Goal: Task Accomplishment & Management: Manage account settings

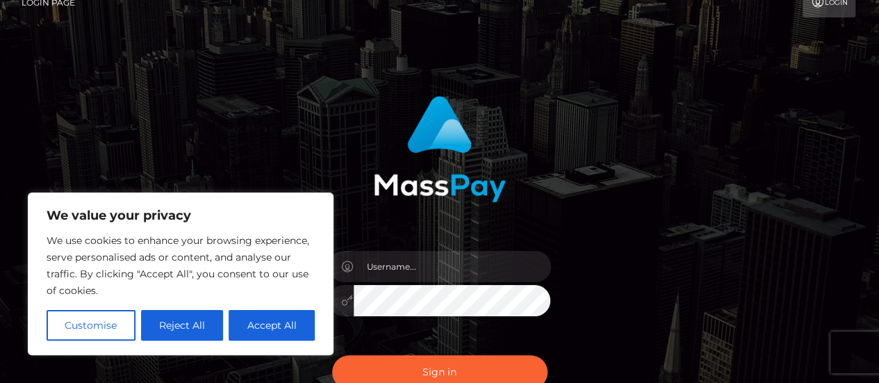
scroll to position [104, 0]
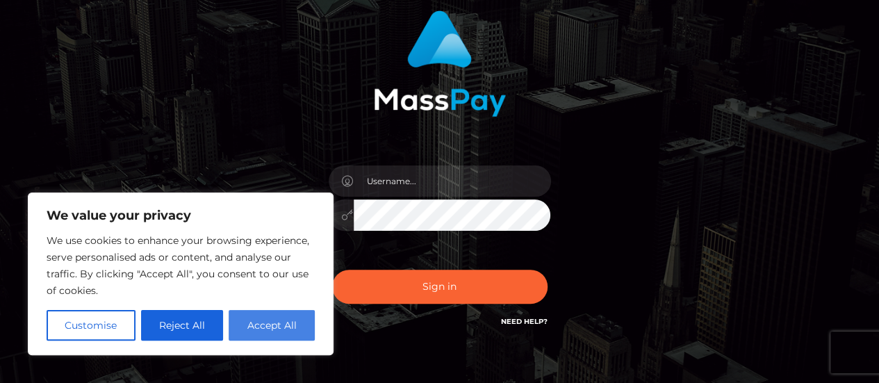
click at [270, 325] on button "Accept All" at bounding box center [272, 325] width 86 height 31
checkbox input "true"
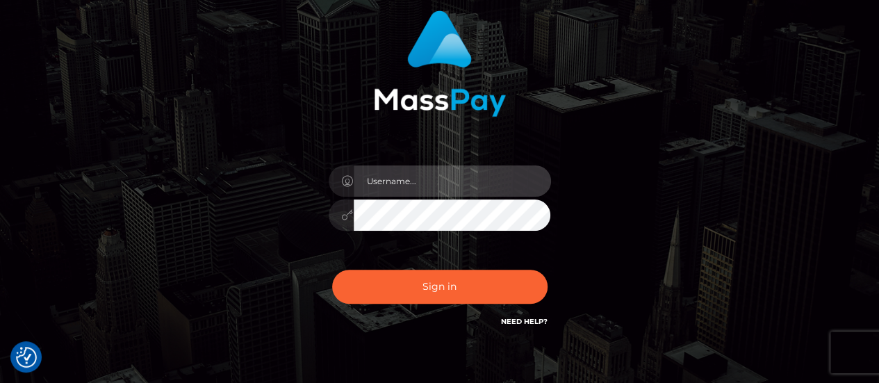
click at [379, 185] on input "text" at bounding box center [452, 180] width 197 height 31
type input "[EMAIL_ADDRESS][DOMAIN_NAME]"
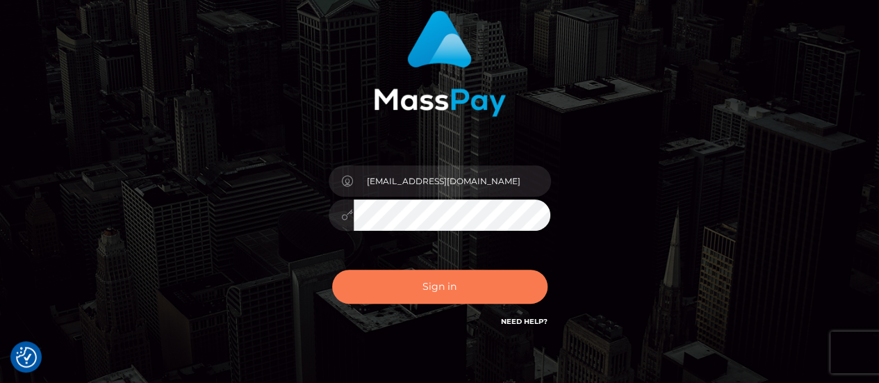
click at [430, 292] on button "Sign in" at bounding box center [439, 287] width 215 height 34
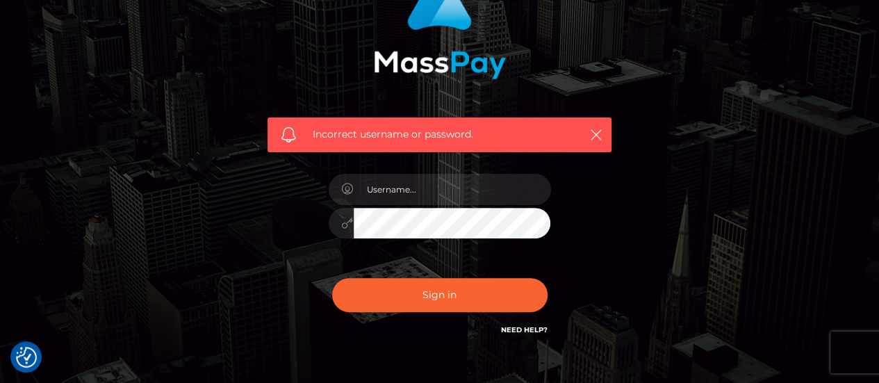
scroll to position [164, 0]
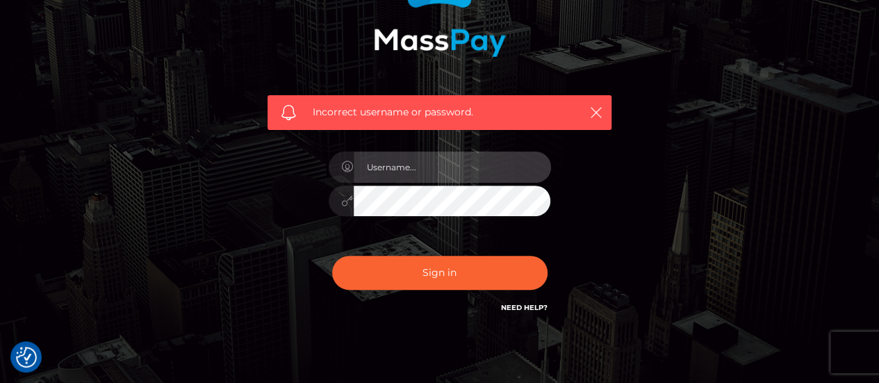
click at [421, 176] on input "text" at bounding box center [452, 166] width 197 height 31
type input "masterjking@outlook.com"
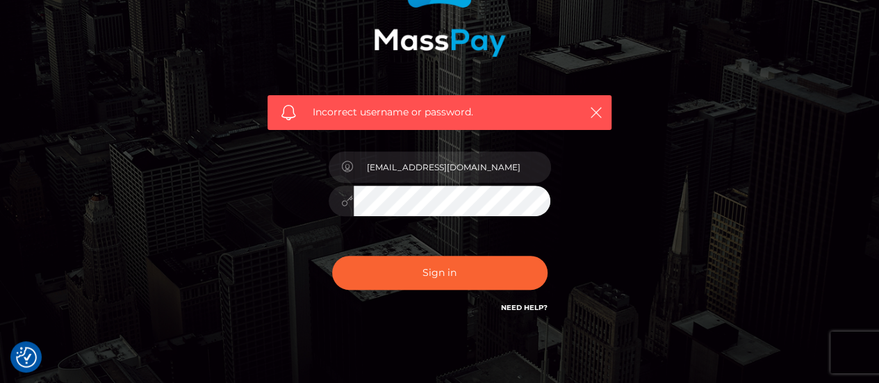
click at [332, 256] on button "Sign in" at bounding box center [439, 273] width 215 height 34
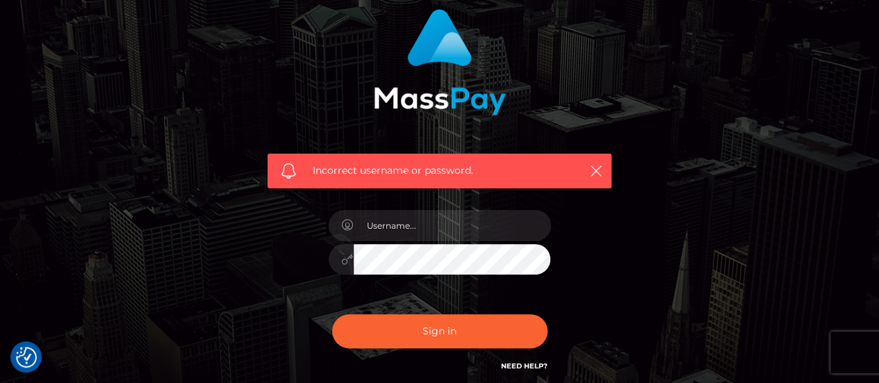
scroll to position [150, 0]
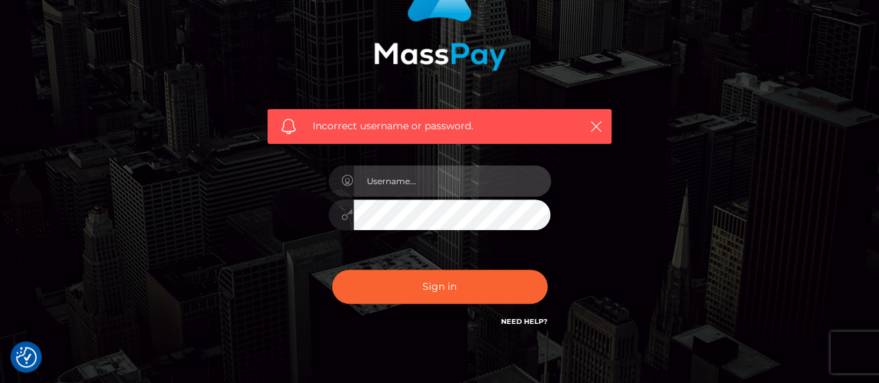
click at [406, 174] on input "text" at bounding box center [452, 180] width 197 height 31
type input "[EMAIL_ADDRESS][DOMAIN_NAME]"
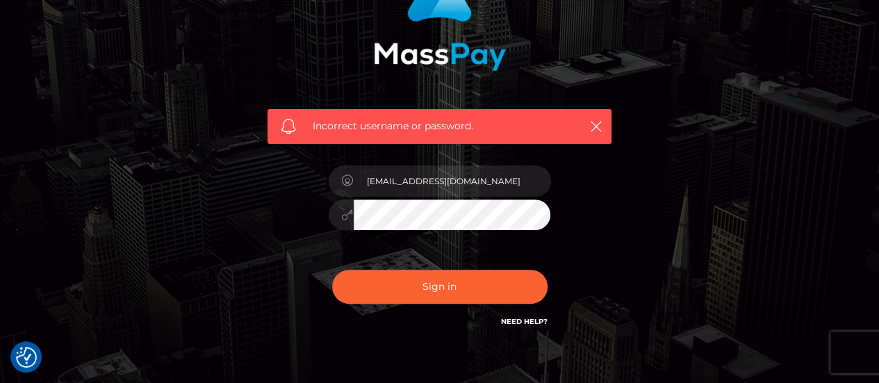
click at [332, 270] on button "Sign in" at bounding box center [439, 287] width 215 height 34
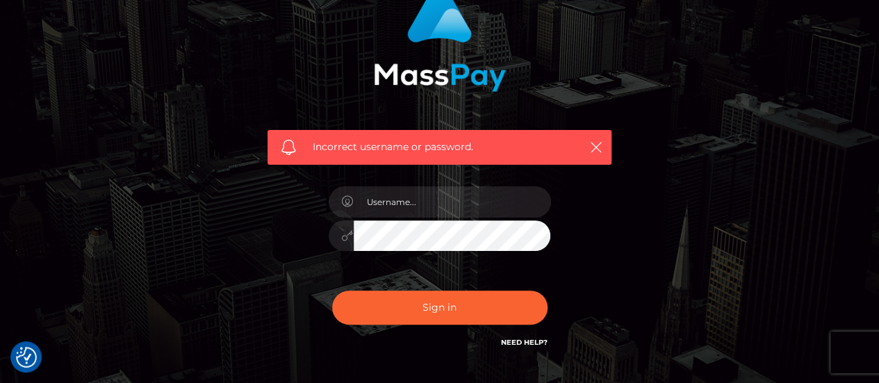
scroll to position [132, 0]
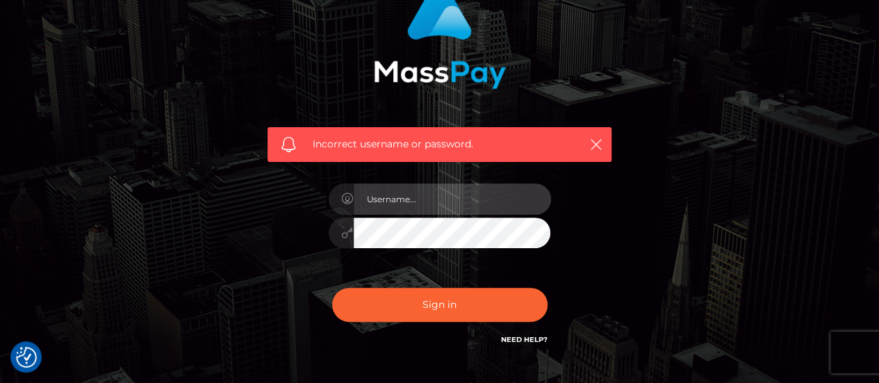
click at [415, 204] on input "text" at bounding box center [452, 198] width 197 height 31
type input "masterjking@outlook.com"
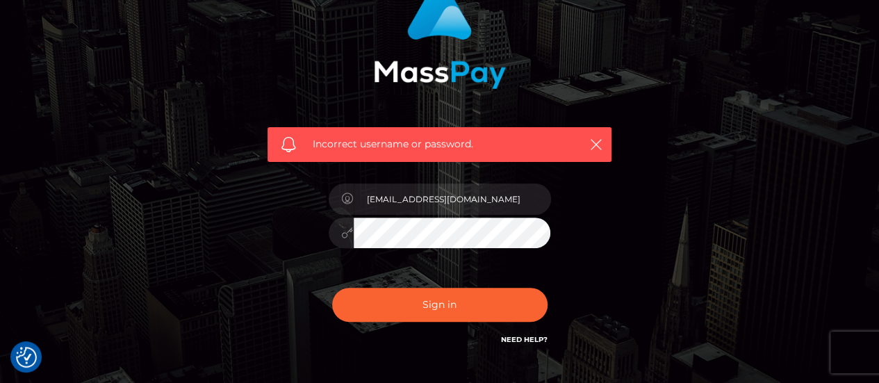
click at [332, 288] on button "Sign in" at bounding box center [439, 305] width 215 height 34
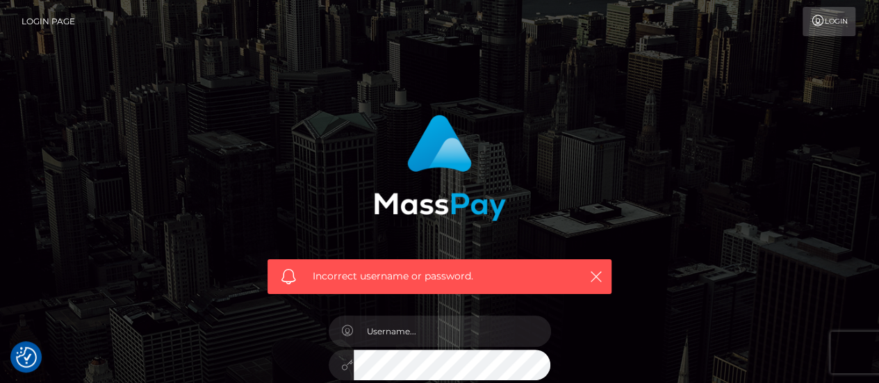
click at [834, 18] on link "Login" at bounding box center [828, 21] width 53 height 29
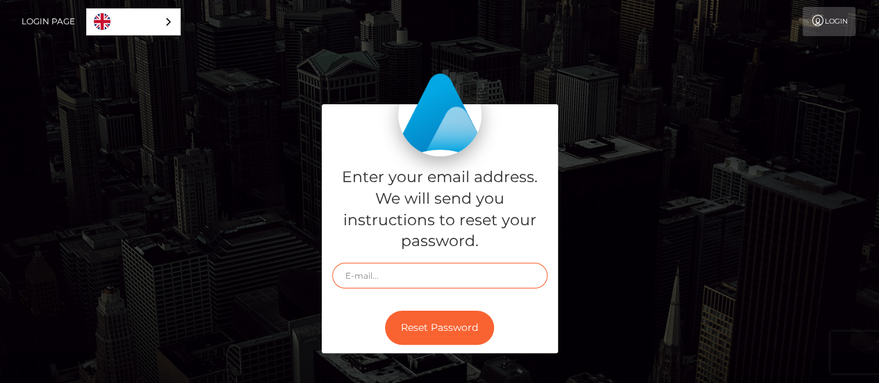
click at [367, 279] on input "text" at bounding box center [439, 276] width 215 height 26
type input "[EMAIL_ADDRESS][DOMAIN_NAME]"
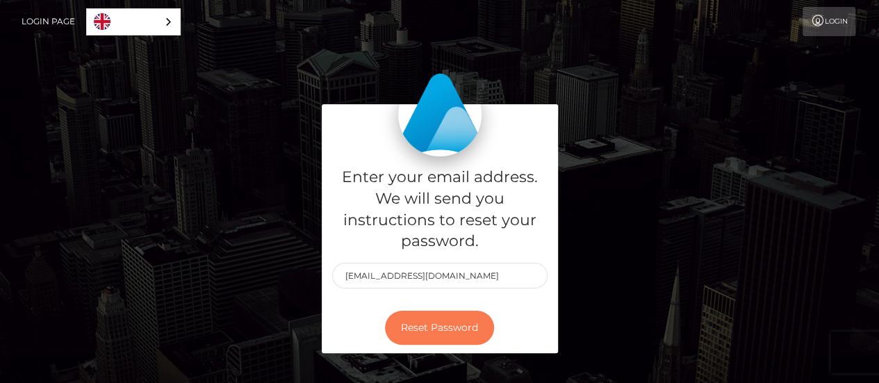
click at [447, 323] on button "Reset Password" at bounding box center [439, 328] width 109 height 34
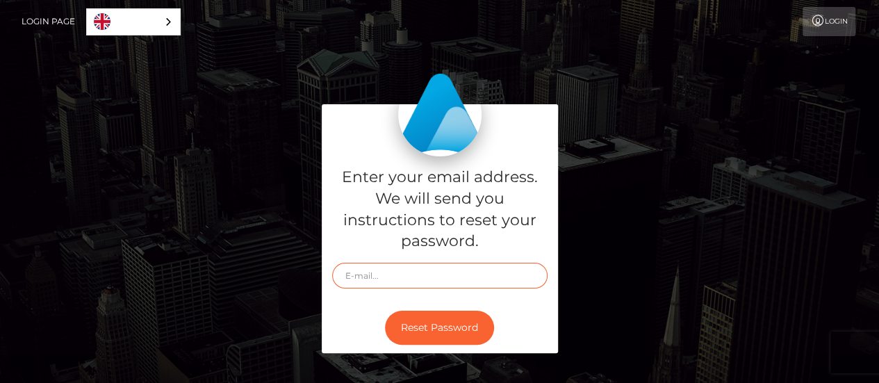
click at [379, 270] on input "text" at bounding box center [439, 276] width 215 height 26
type input "[EMAIL_ADDRESS][DOMAIN_NAME]"
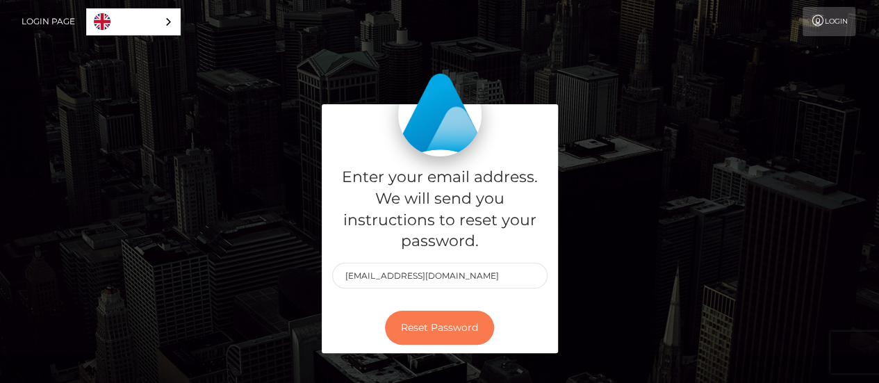
click at [431, 323] on button "Reset Password" at bounding box center [439, 328] width 109 height 34
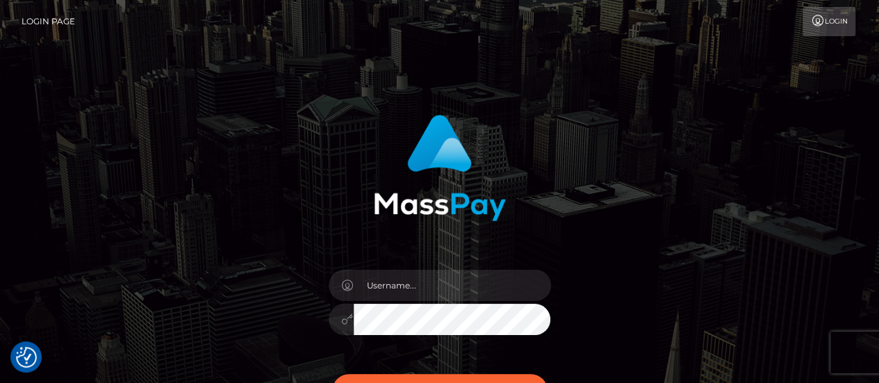
checkbox input "true"
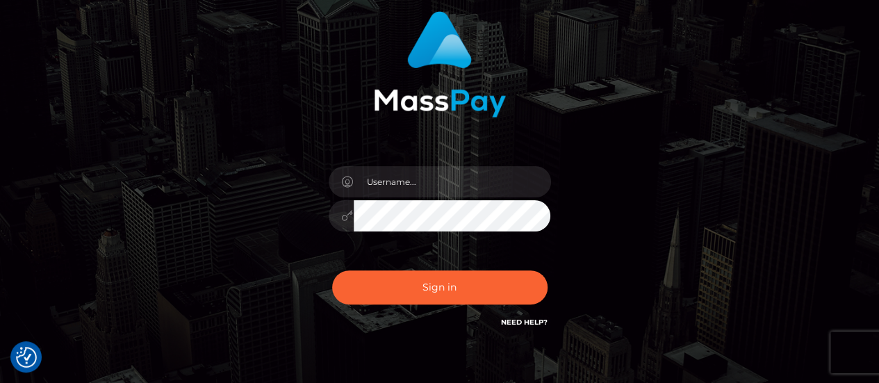
scroll to position [132, 0]
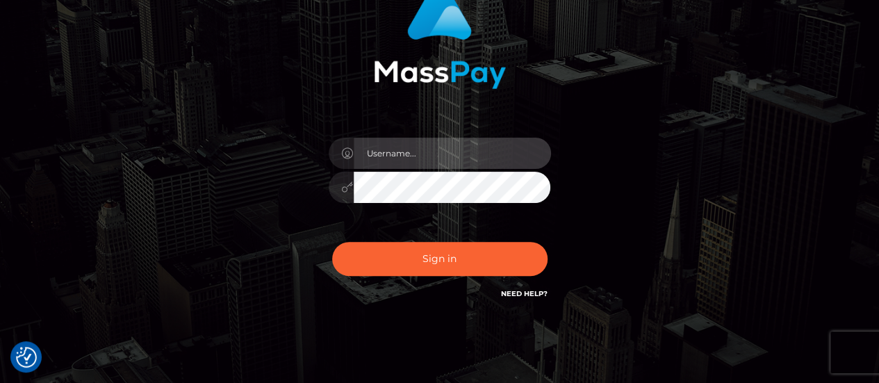
click at [393, 160] on input "text" at bounding box center [452, 153] width 197 height 31
type input "masterjking@outlook.com"
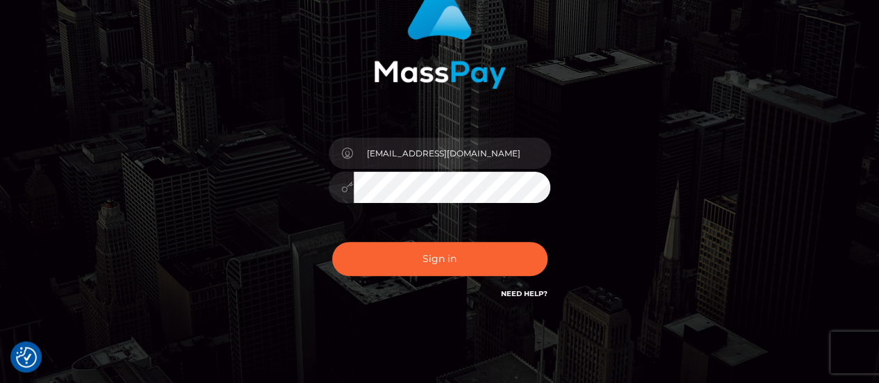
click at [332, 242] on button "Sign in" at bounding box center [439, 259] width 215 height 34
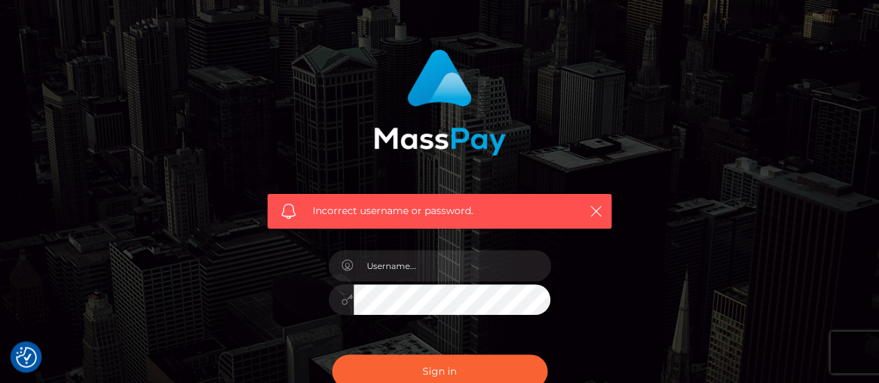
scroll to position [169, 0]
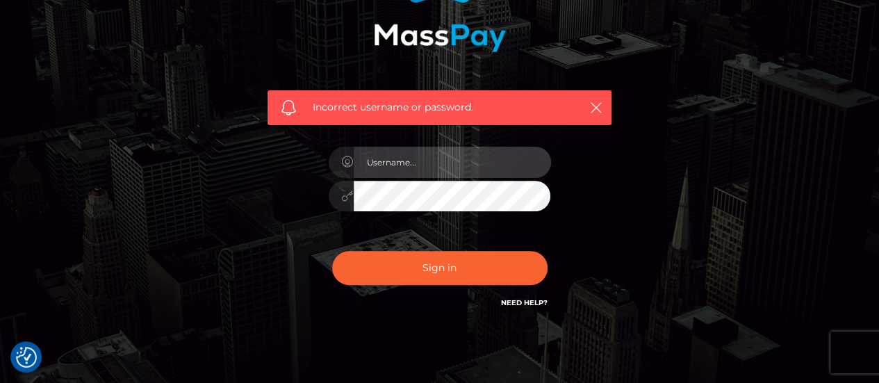
click at [440, 159] on input "text" at bounding box center [452, 162] width 197 height 31
type input "[EMAIL_ADDRESS][DOMAIN_NAME]"
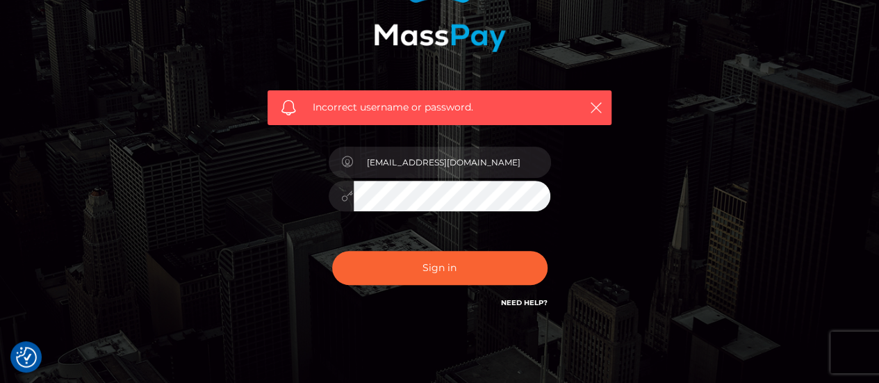
click at [332, 251] on button "Sign in" at bounding box center [439, 268] width 215 height 34
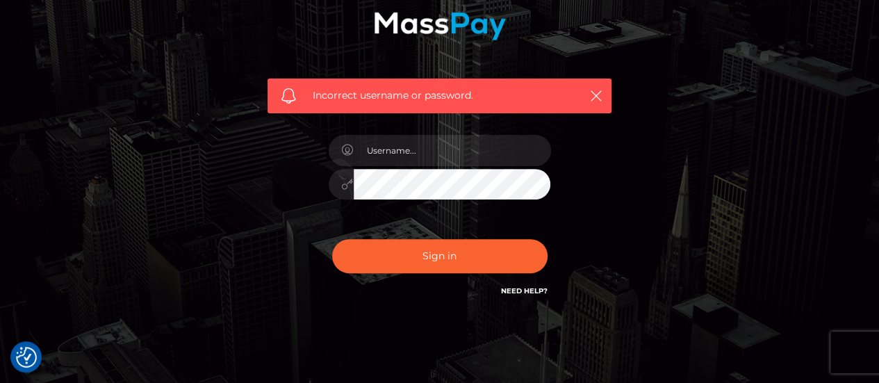
scroll to position [190, 0]
